Goal: Task Accomplishment & Management: Manage account settings

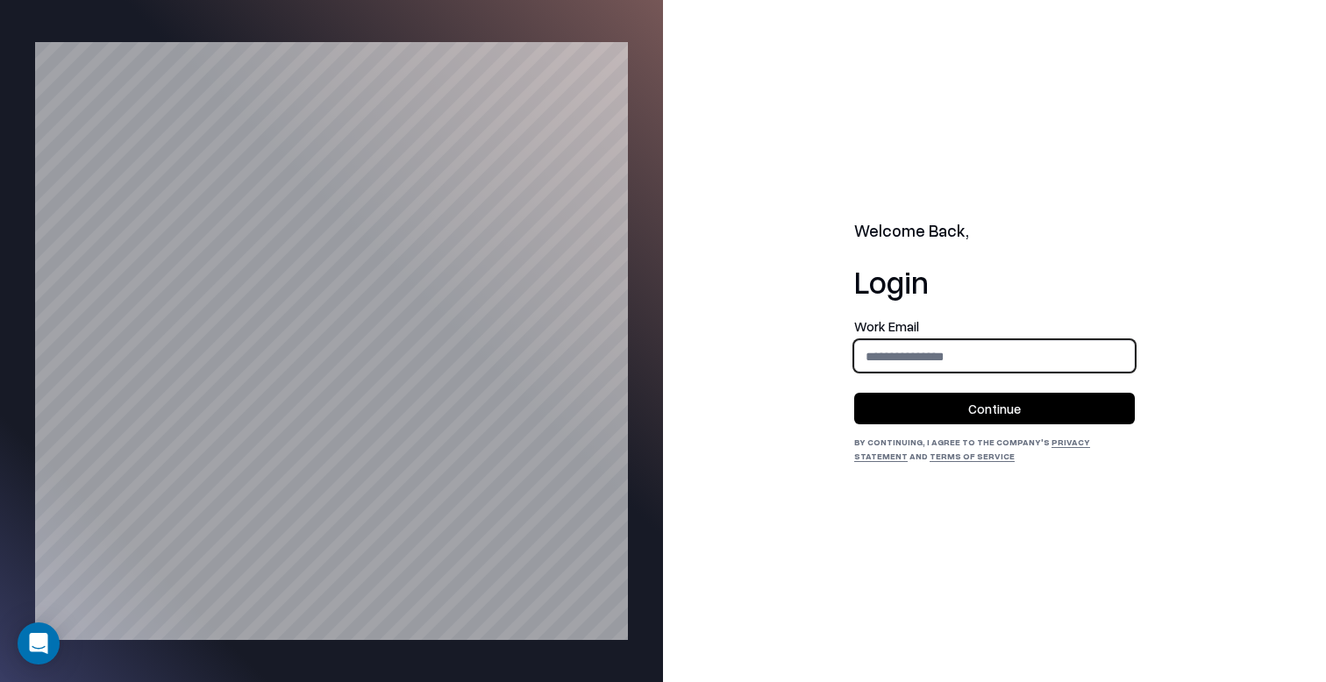
click at [946, 367] on input "email" at bounding box center [994, 356] width 279 height 32
type input "**********"
click at [967, 414] on button "Continue" at bounding box center [994, 409] width 281 height 32
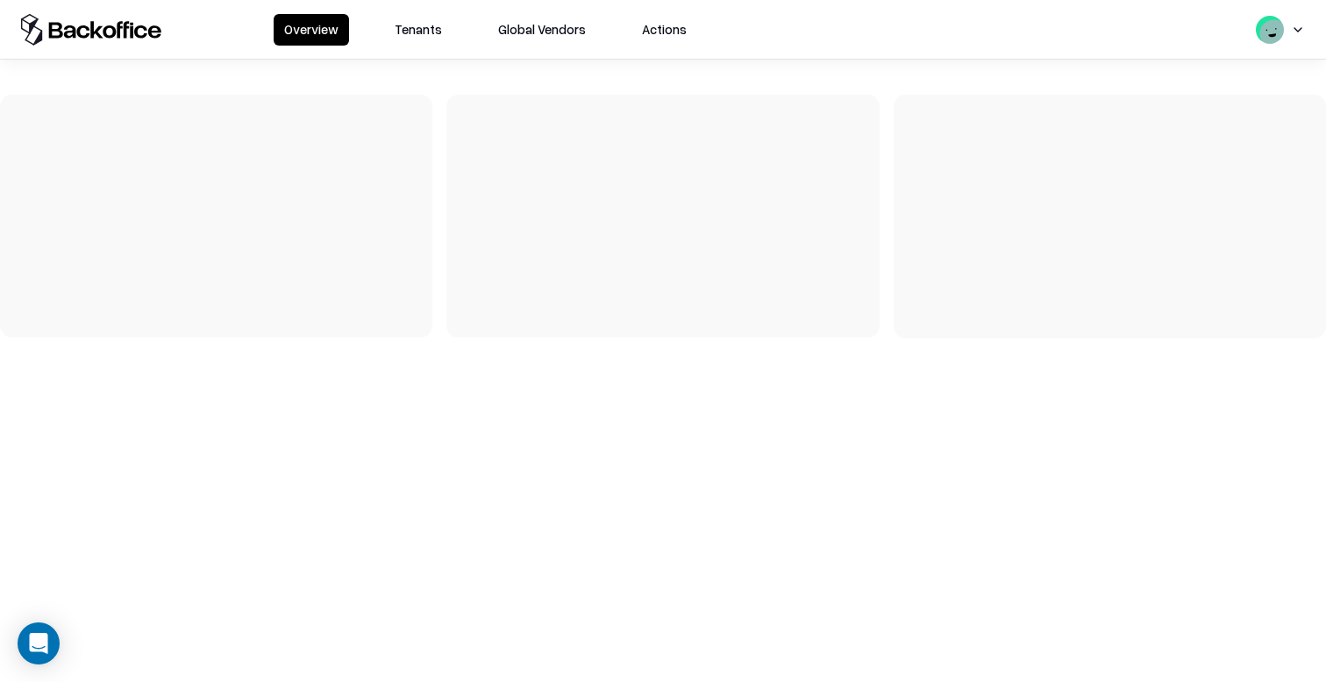
click at [424, 32] on button "Tenants" at bounding box center [418, 30] width 68 height 32
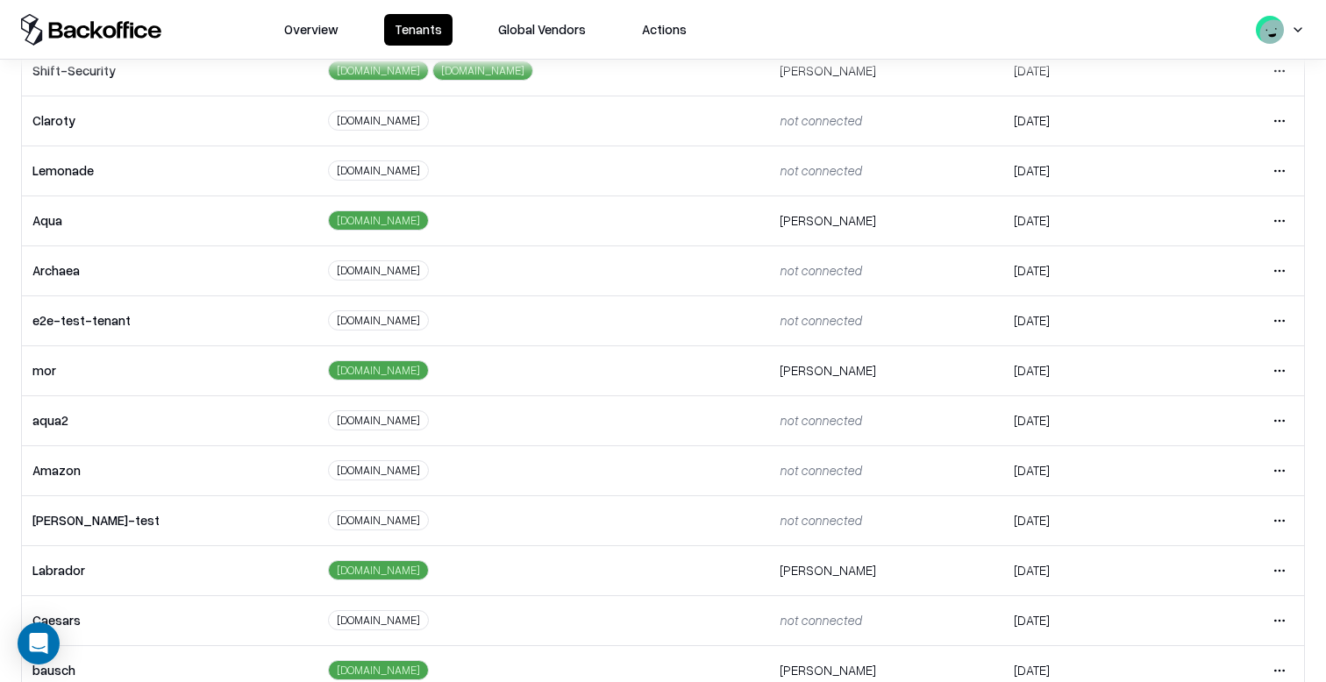
scroll to position [282, 0]
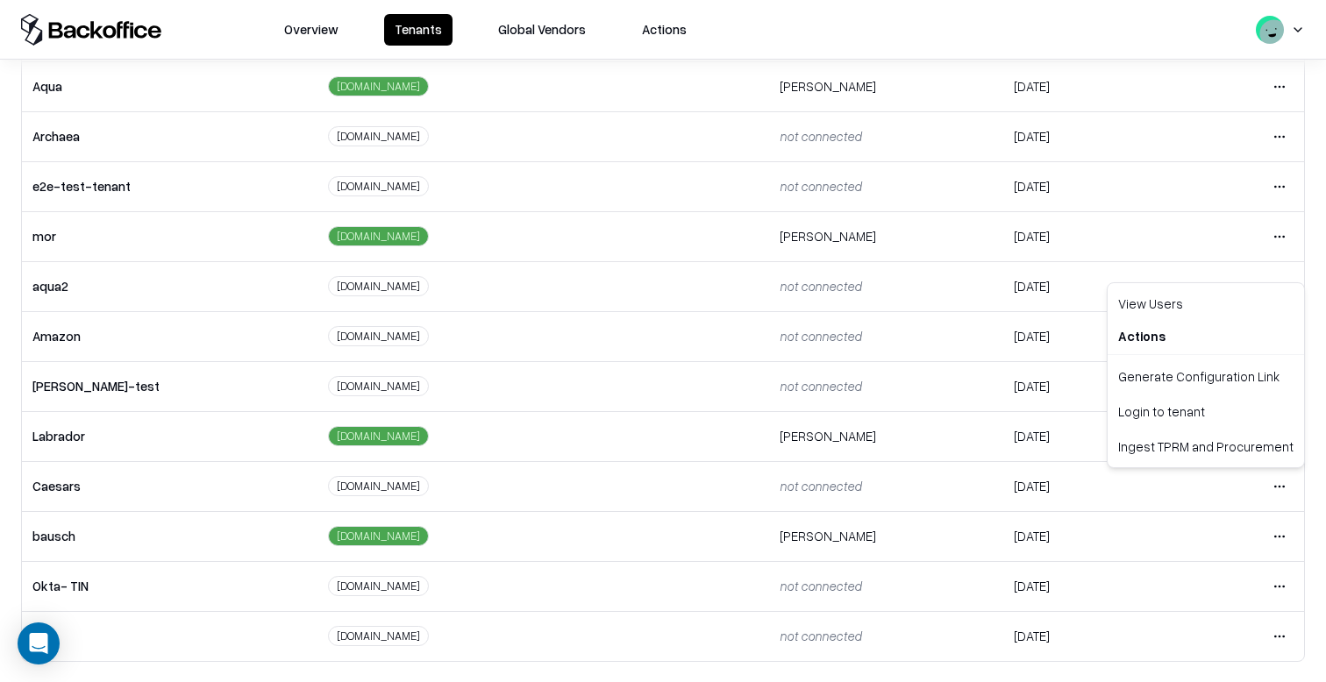
click at [1279, 488] on html "Overview Tenants Global Vendors Actions Tenants Add Tenant Tenant name Domain A…" at bounding box center [663, 341] width 1326 height 682
click at [1182, 414] on div "Login to tenant" at bounding box center [1205, 411] width 189 height 35
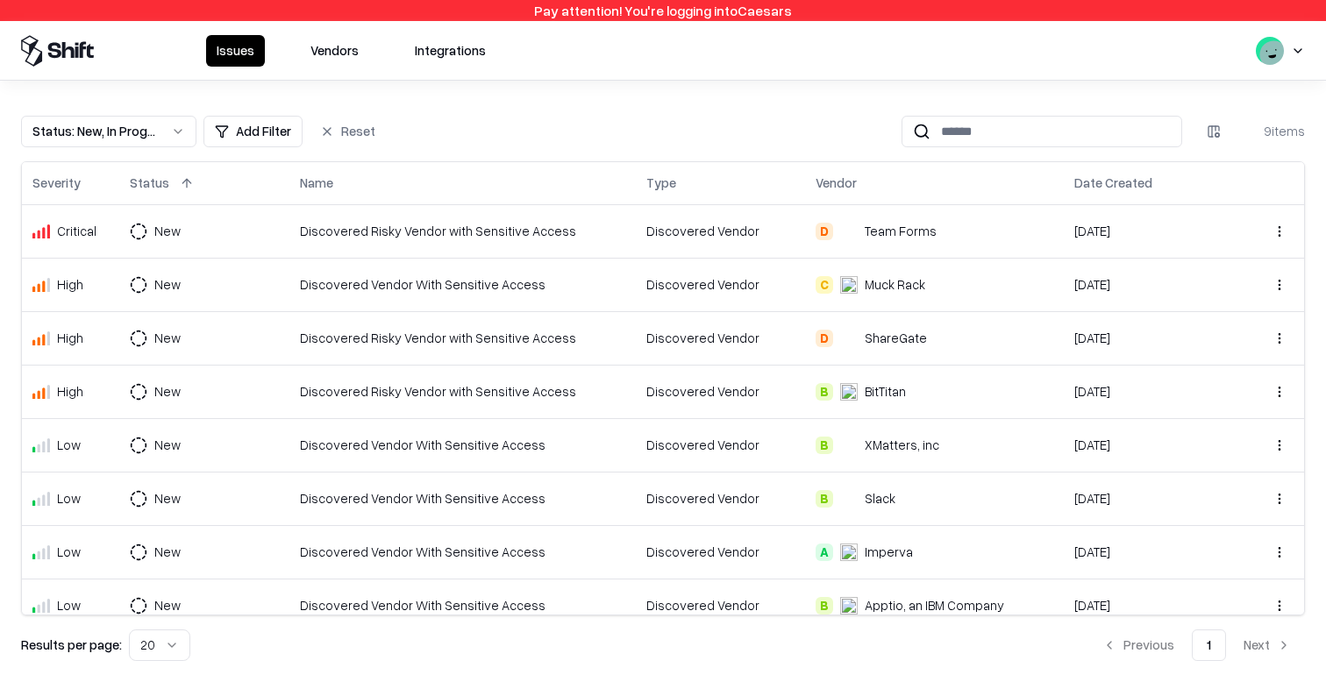
scroll to position [17, 0]
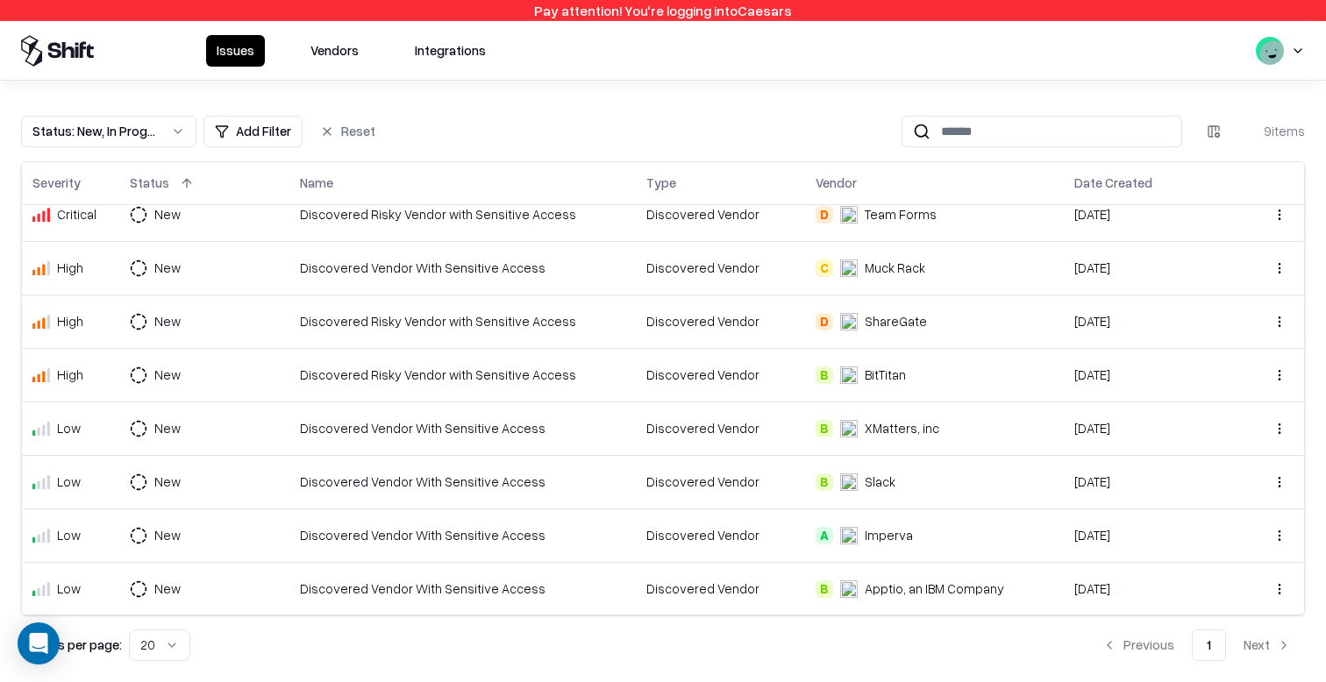
click at [305, 66] on div "Issues Vendors Integrations" at bounding box center [663, 50] width 1326 height 59
click at [305, 65] on button "Vendors" at bounding box center [334, 51] width 69 height 32
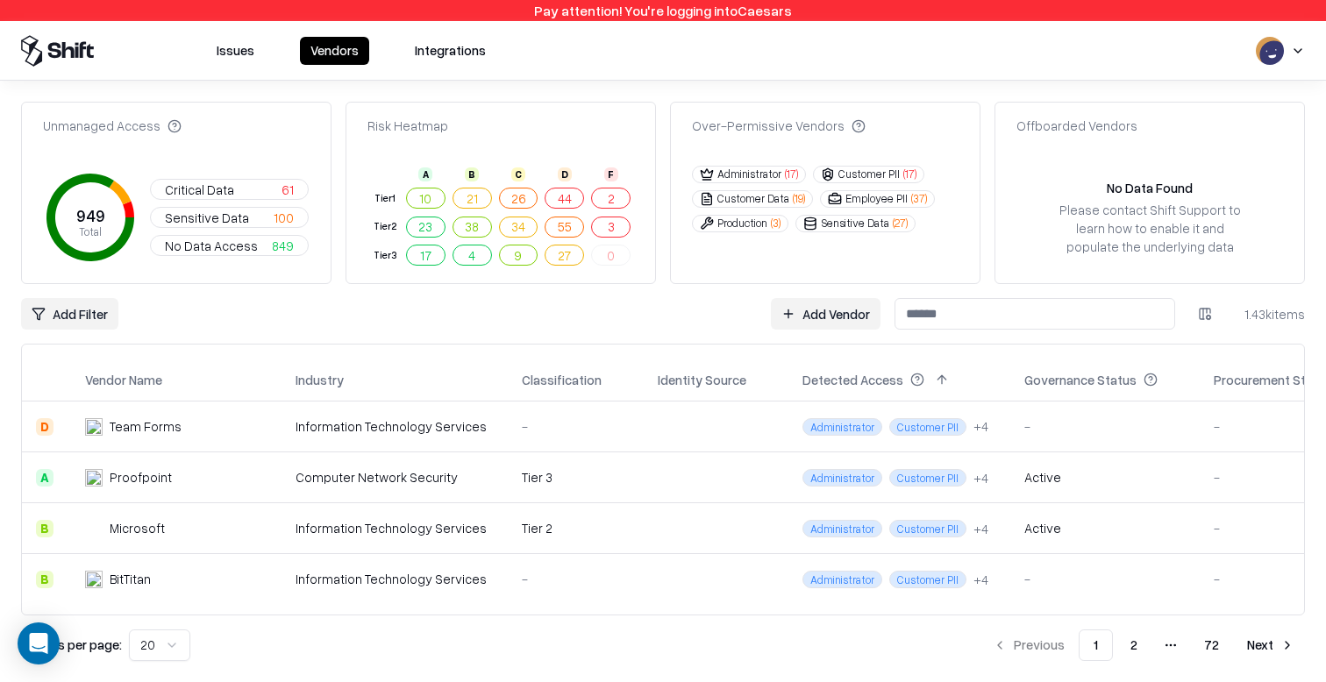
scroll to position [819, 0]
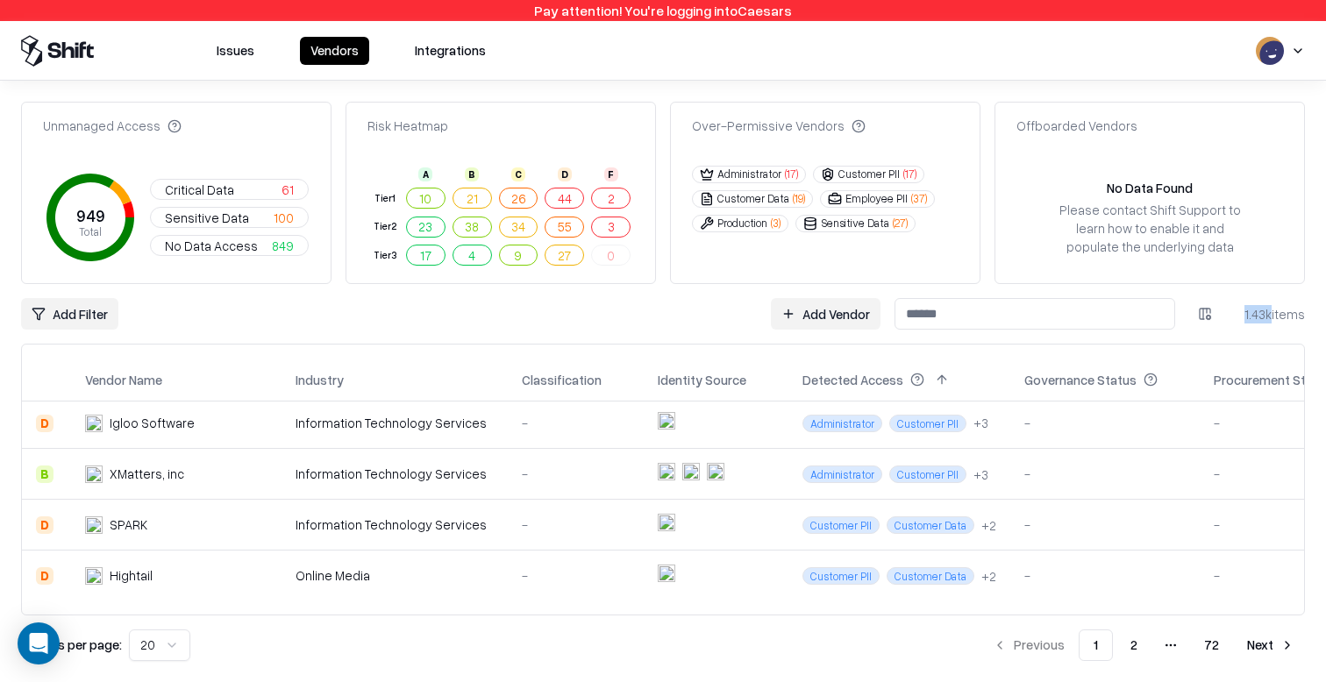
drag, startPoint x: 1245, startPoint y: 316, endPoint x: 1272, endPoint y: 319, distance: 26.5
click at [1272, 319] on div "1.43k items" at bounding box center [1270, 314] width 70 height 18
click at [1269, 319] on div "1.43k items" at bounding box center [1270, 314] width 70 height 18
drag, startPoint x: 1242, startPoint y: 312, endPoint x: 1322, endPoint y: 320, distance: 80.2
click at [1322, 320] on div "Unmanaged Access 949 Total Critical Data 61 Sensitive Data 100 No Data Access 8…" at bounding box center [663, 382] width 1326 height 602
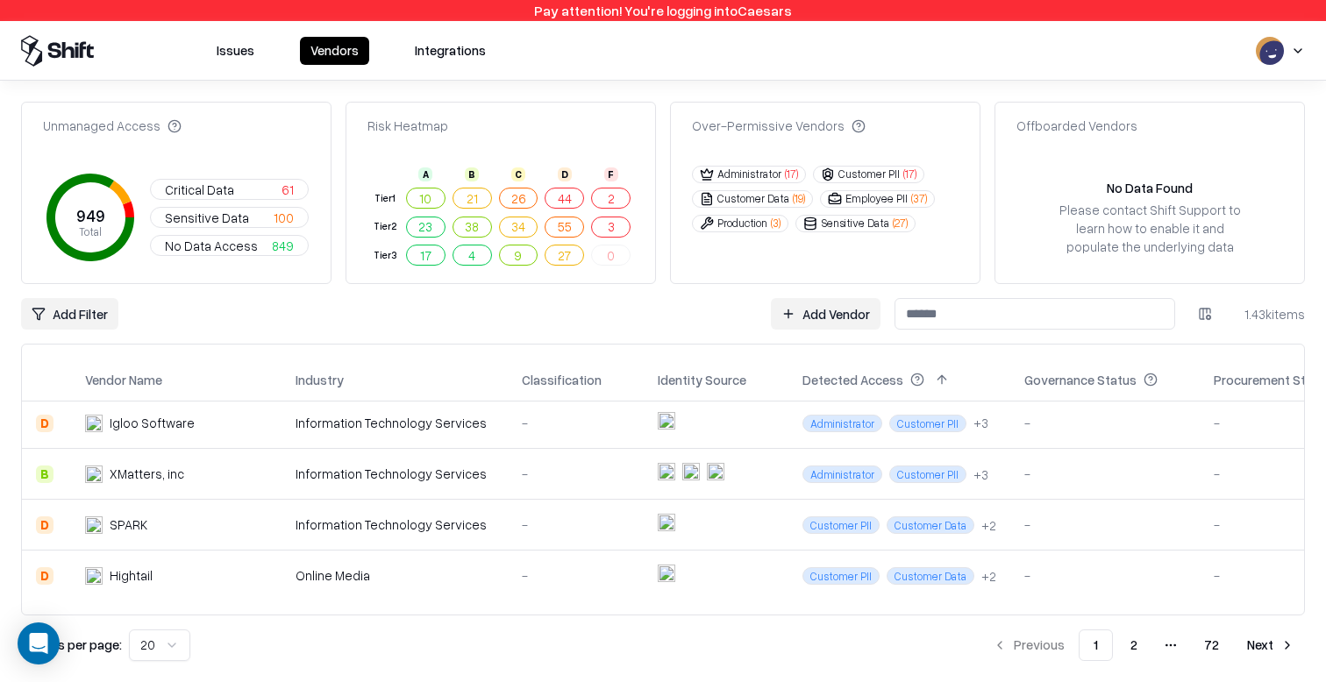
click at [1275, 319] on div "1.43k items" at bounding box center [1270, 314] width 70 height 18
drag, startPoint x: 1299, startPoint y: 313, endPoint x: 1258, endPoint y: 312, distance: 40.3
click at [1258, 312] on div "1.43k items" at bounding box center [1270, 314] width 70 height 18
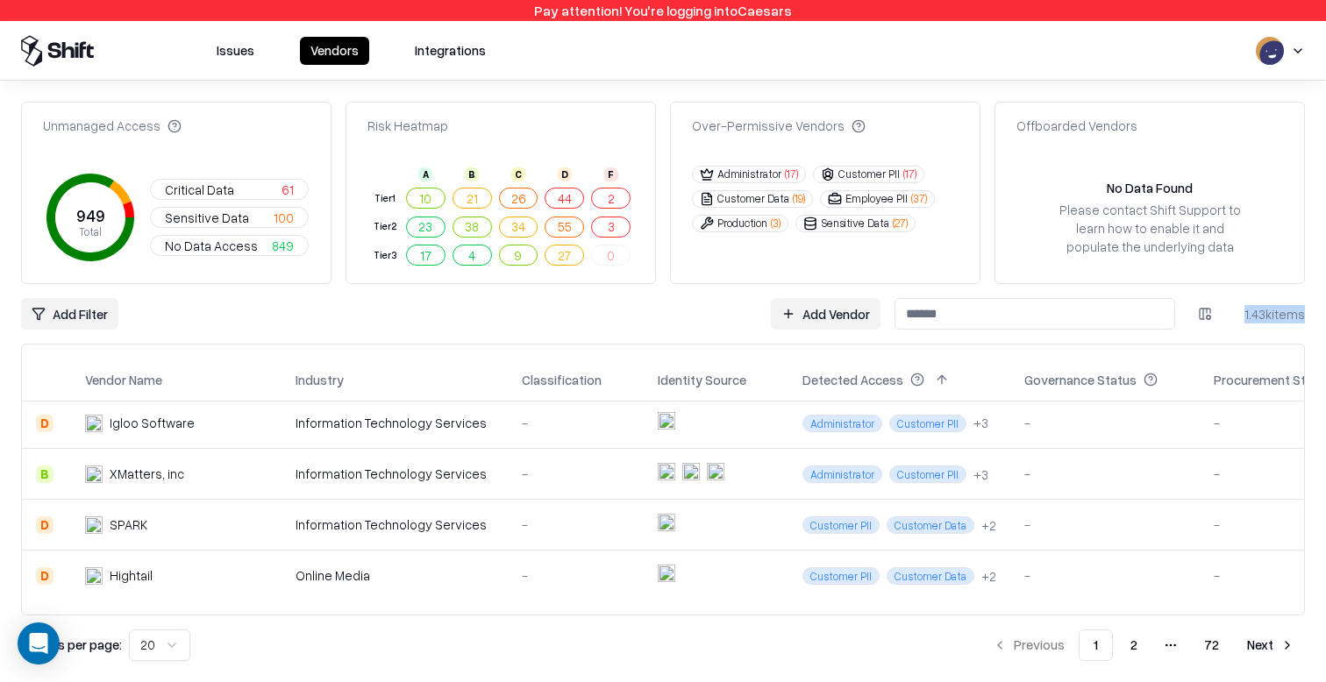
click at [1258, 312] on div "1.43k items" at bounding box center [1270, 314] width 70 height 18
click at [1265, 311] on div "1.43k items" at bounding box center [1270, 314] width 70 height 18
drag, startPoint x: 1278, startPoint y: 317, endPoint x: 1249, endPoint y: 317, distance: 28.9
click at [1249, 317] on div "1.43k items" at bounding box center [1270, 314] width 70 height 18
click at [1228, 319] on div "Add Vendor 1.43k items" at bounding box center [1038, 314] width 534 height 32
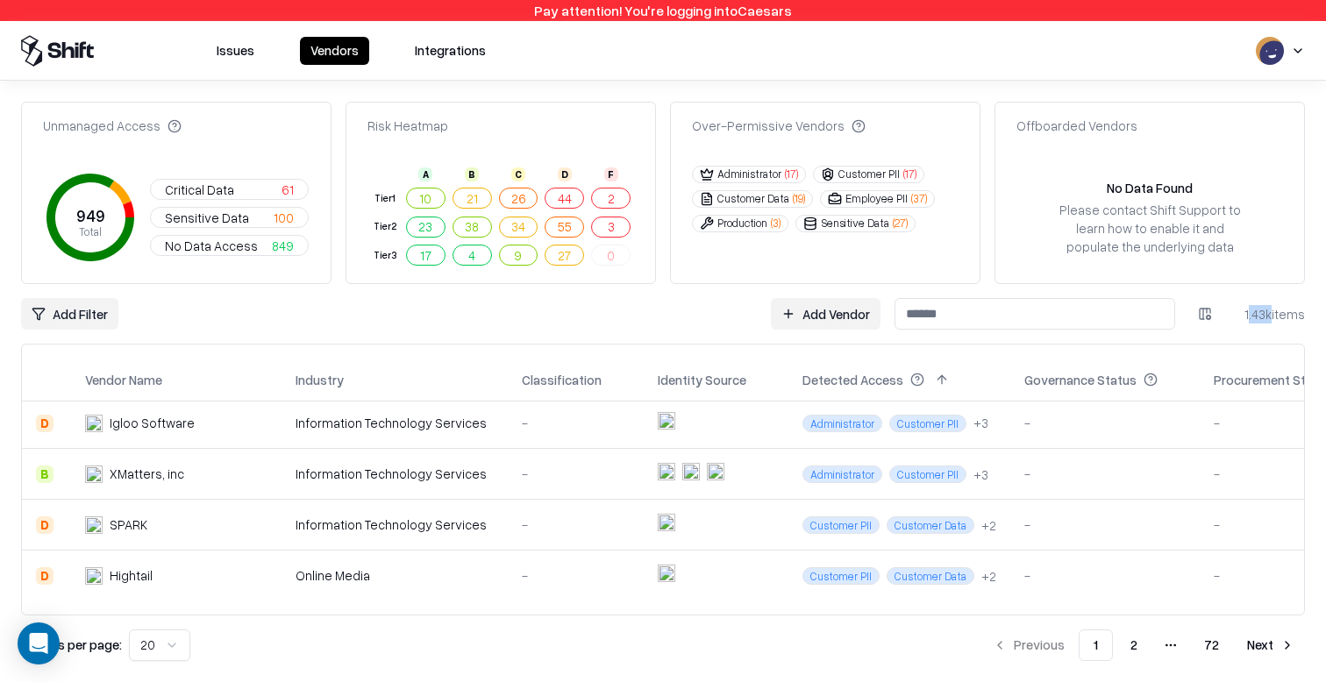
drag, startPoint x: 1249, startPoint y: 316, endPoint x: 1269, endPoint y: 316, distance: 20.2
click at [1269, 316] on div "1.43k items" at bounding box center [1270, 314] width 70 height 18
click at [1252, 317] on div "1.43k items" at bounding box center [1270, 314] width 70 height 18
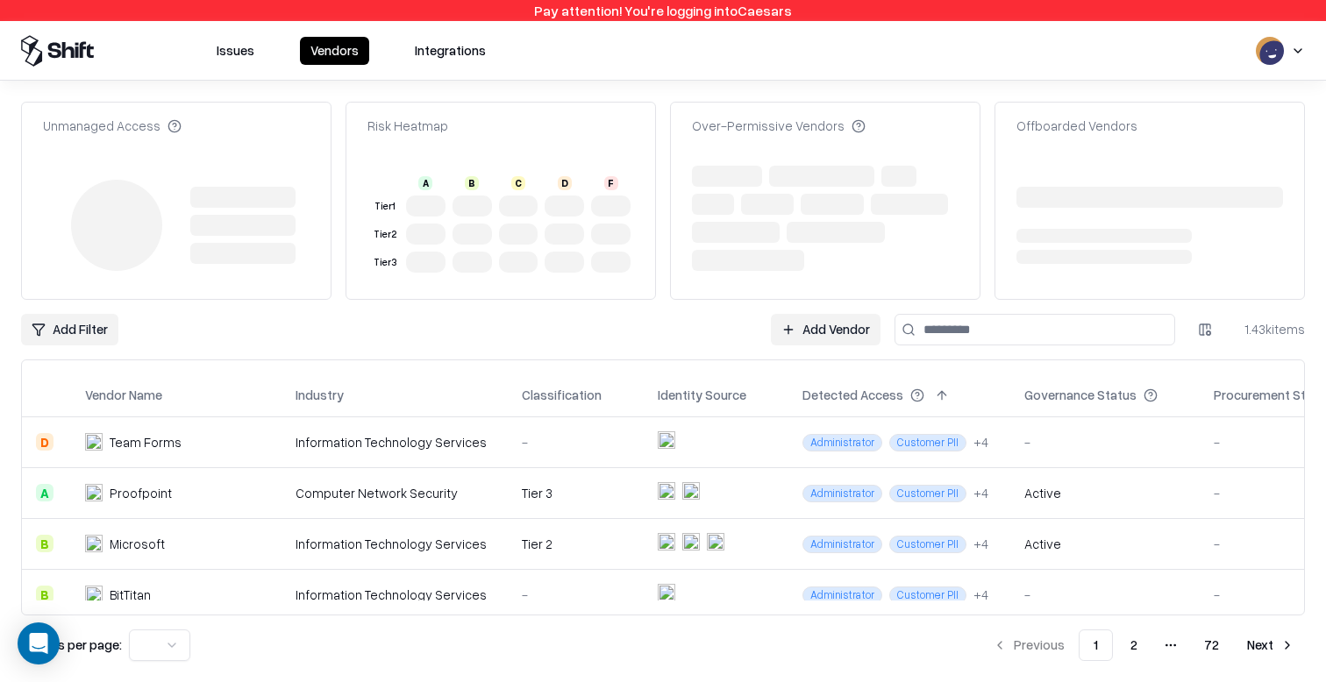
click at [317, 489] on div "Computer Network Security" at bounding box center [395, 493] width 198 height 18
click at [663, 495] on div at bounding box center [682, 491] width 49 height 18
click at [658, 493] on object at bounding box center [667, 491] width 18 height 18
